Goal: Check status: Check status

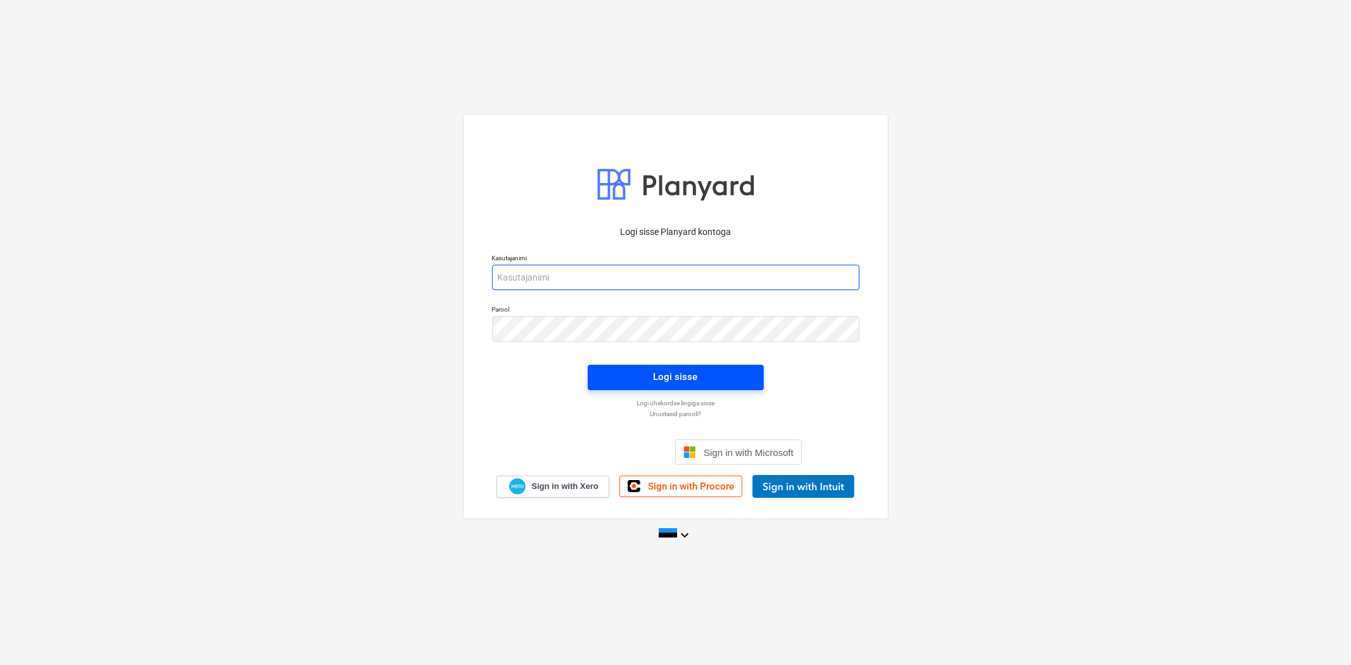
type input "[EMAIL_ADDRESS][DOMAIN_NAME]"
click at [611, 379] on span "Logi sisse" at bounding box center [676, 377] width 146 height 16
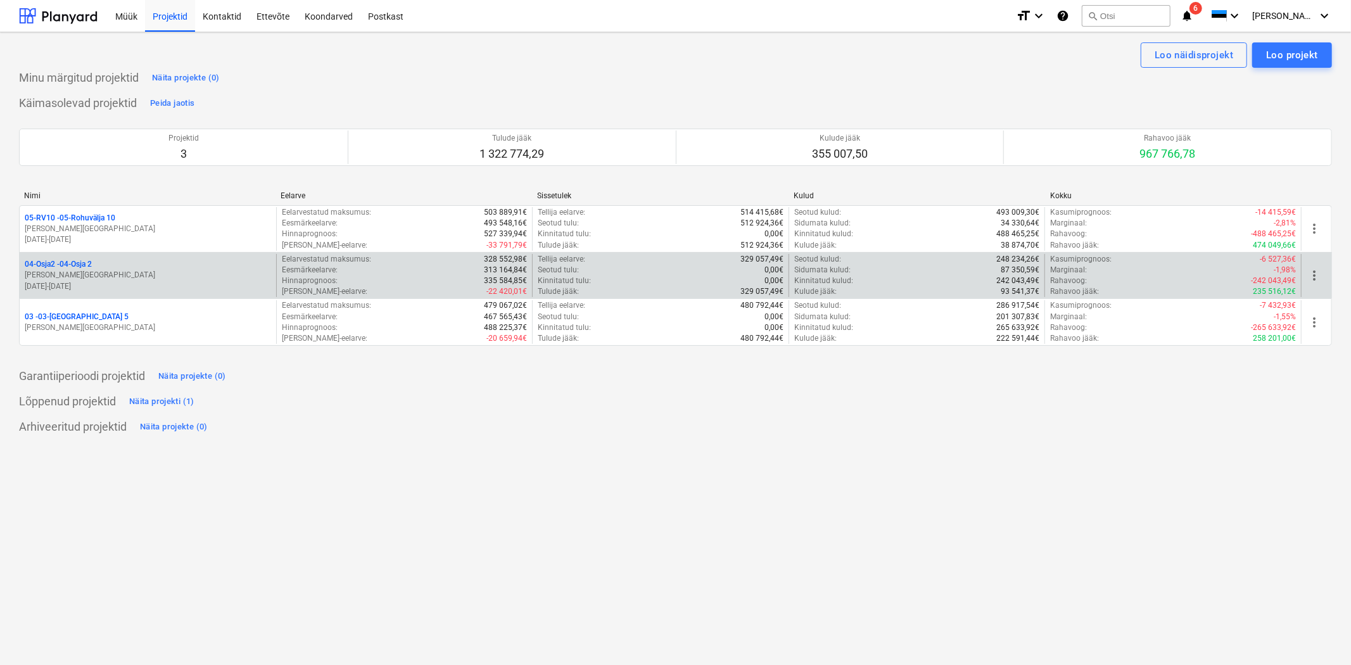
click at [76, 264] on p "04-Osja2 - 04-Osja 2" at bounding box center [58, 264] width 67 height 11
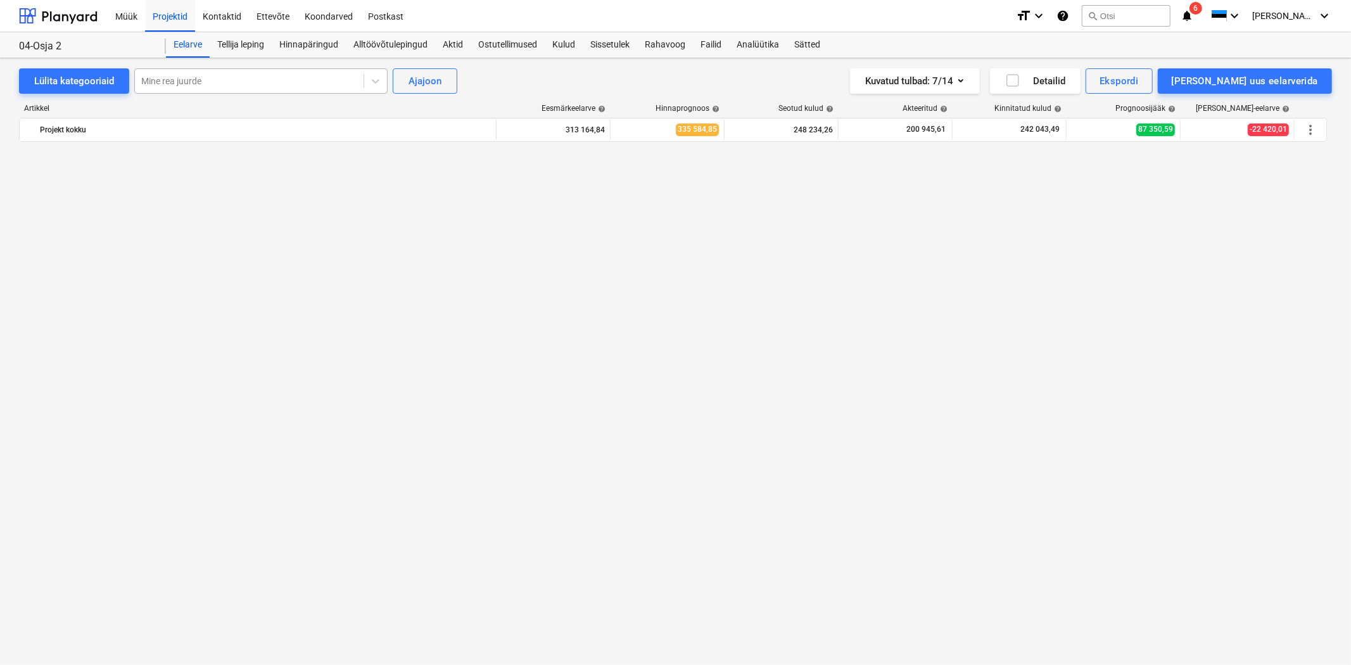
scroll to position [5700, 0]
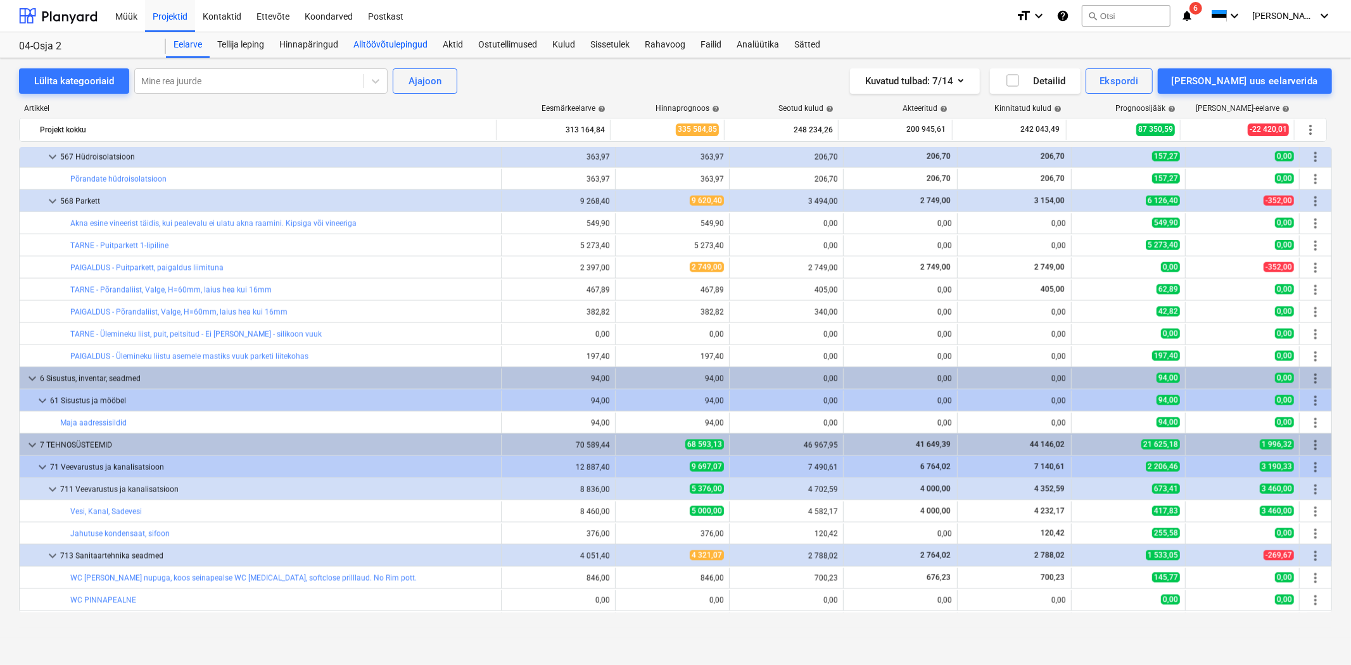
click at [369, 36] on div "Alltöövõtulepingud" at bounding box center [390, 44] width 89 height 25
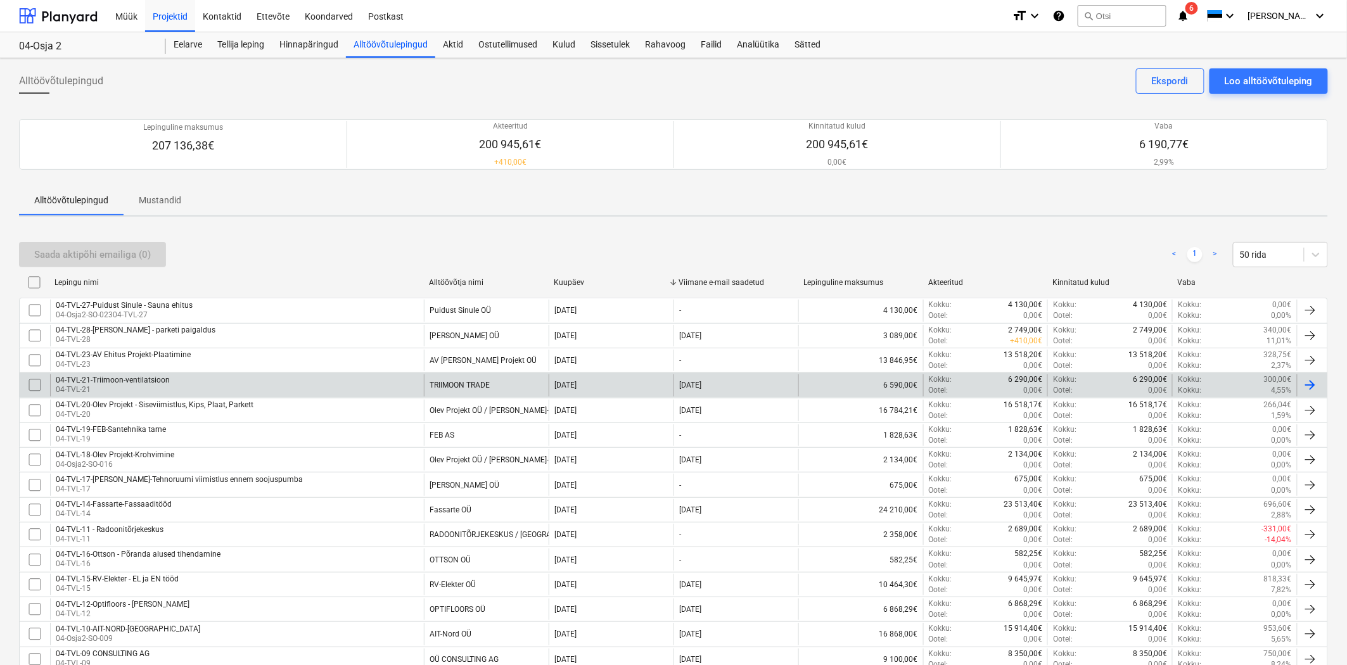
click at [124, 376] on div "04-TVL-21-Triimoon-ventilatsioon" at bounding box center [113, 380] width 114 height 9
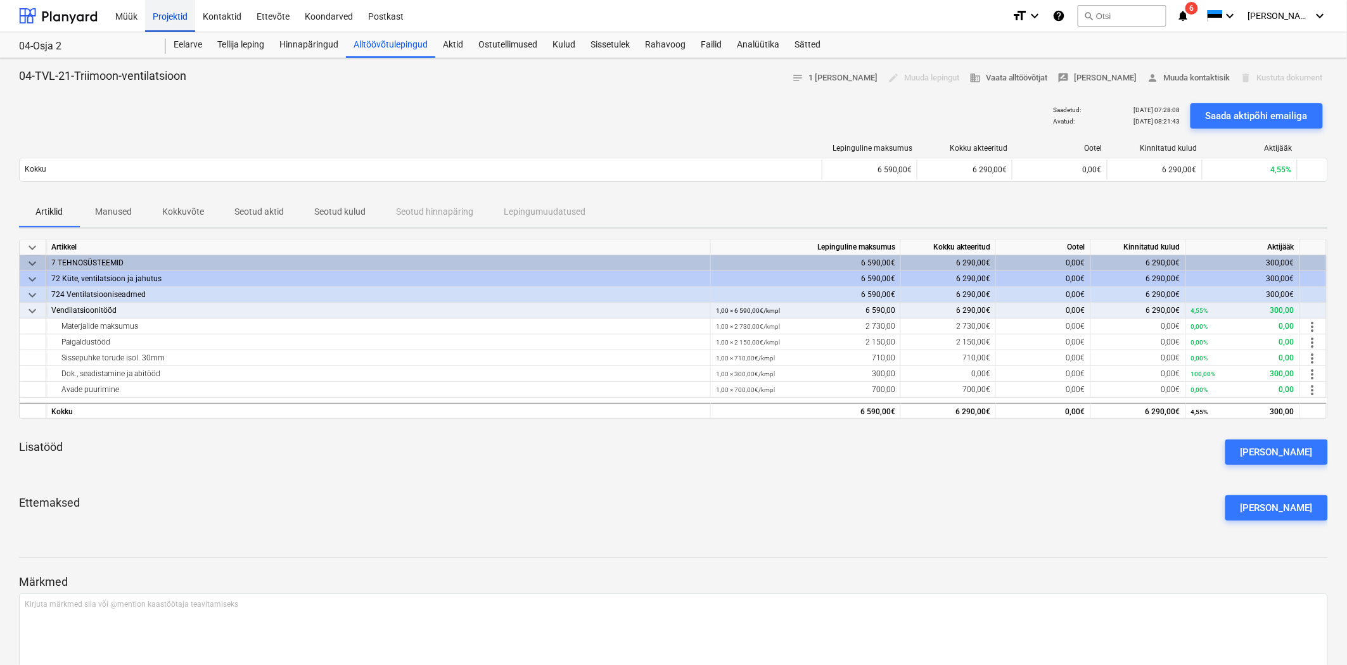
click at [156, 17] on div "Projektid" at bounding box center [170, 15] width 50 height 32
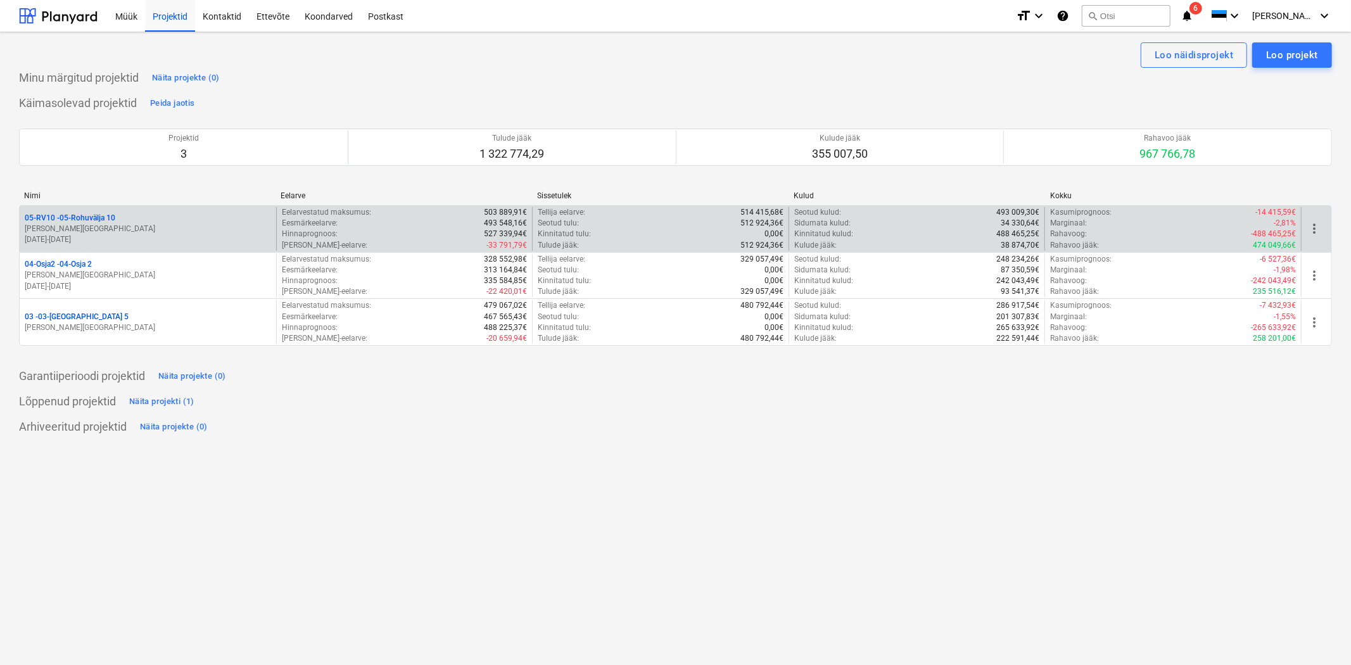
click at [101, 219] on p "05-RV10 - 05-Rohuvälja 10" at bounding box center [70, 218] width 91 height 11
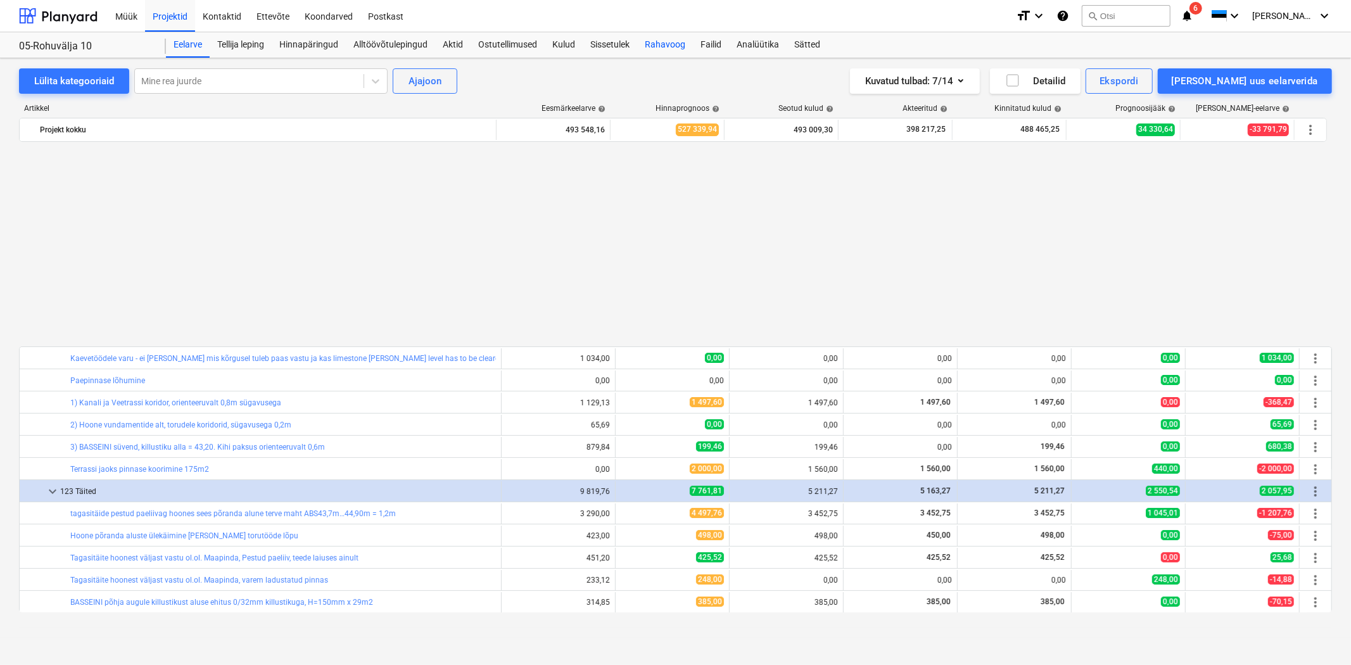
scroll to position [656, 0]
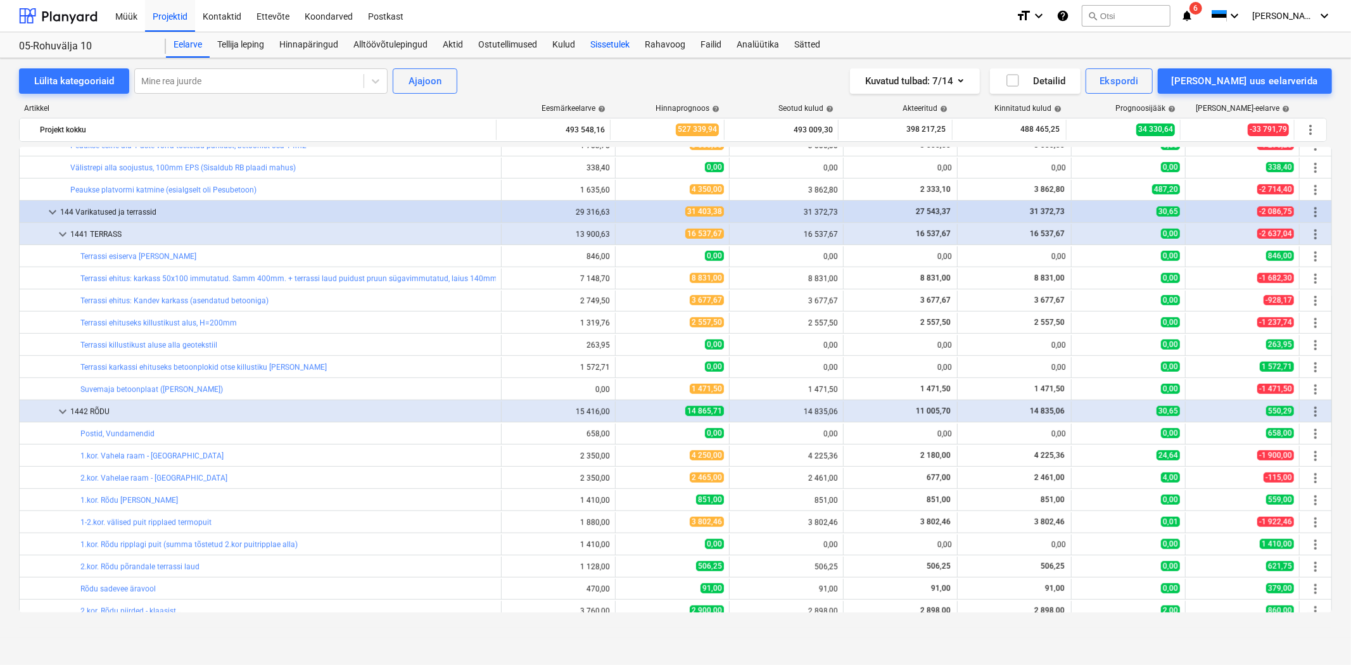
click at [605, 44] on div "Sissetulek" at bounding box center [610, 44] width 54 height 25
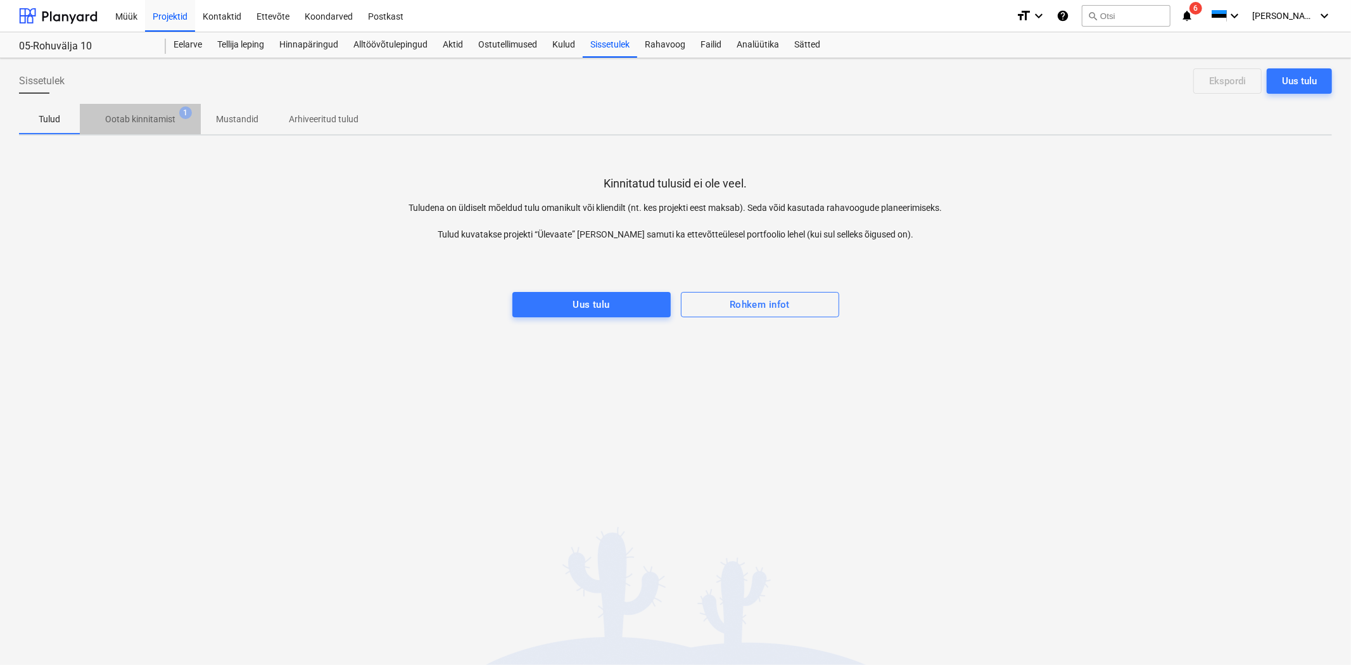
click at [162, 111] on span "Ootab kinnitamist 1" at bounding box center [140, 119] width 121 height 23
